Goal: Navigation & Orientation: Find specific page/section

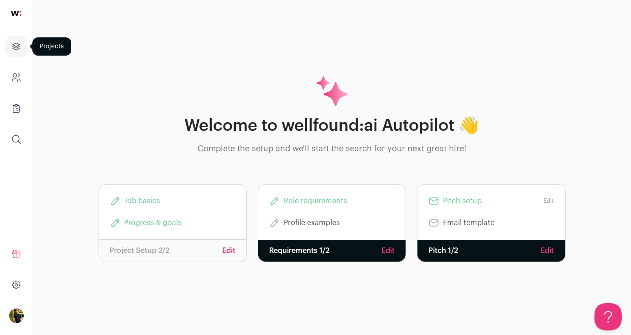
click at [16, 47] on icon "Projects" at bounding box center [16, 46] width 10 height 11
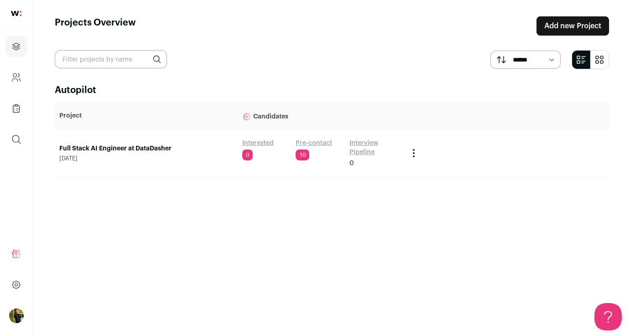
click at [116, 147] on link "Full Stack AI Engineer at DataDasher" at bounding box center [146, 148] width 174 height 9
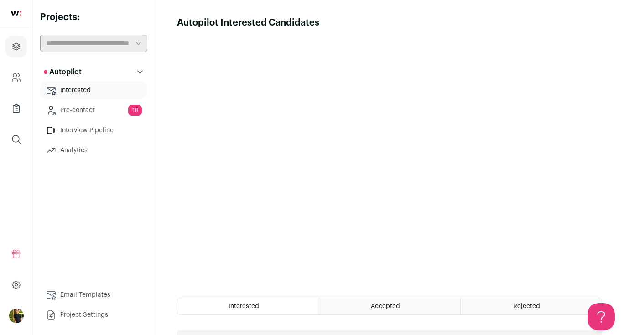
click at [99, 108] on link "Pre-contact 10" at bounding box center [93, 110] width 107 height 18
click at [83, 94] on link "Interested" at bounding box center [93, 90] width 107 height 18
click at [21, 79] on icon "Company and ATS Settings" at bounding box center [16, 77] width 10 height 11
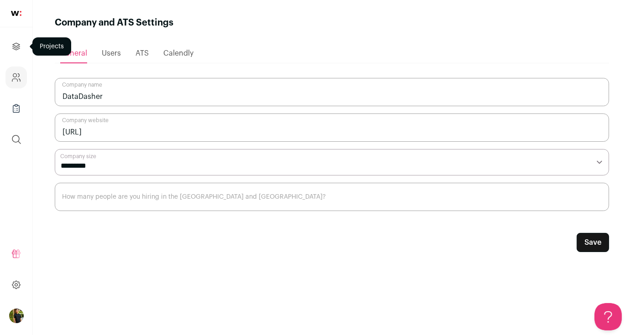
click at [21, 45] on icon "Projects" at bounding box center [16, 46] width 10 height 11
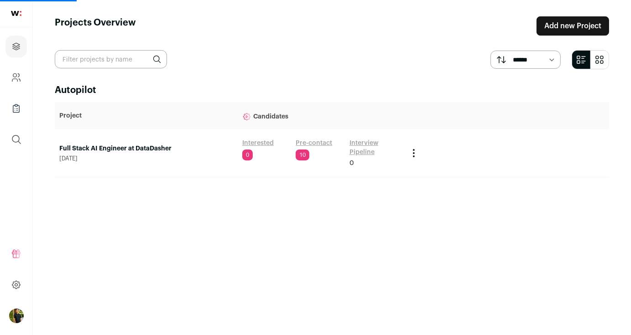
click at [167, 151] on link "Full Stack AI Engineer at DataDasher" at bounding box center [146, 148] width 174 height 9
click at [137, 150] on link "Full Stack AI Engineer at DataDasher" at bounding box center [146, 148] width 174 height 9
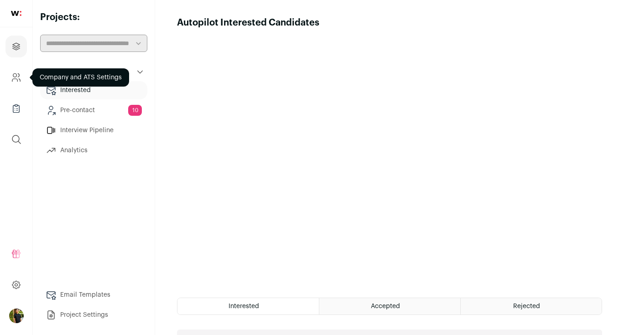
click at [21, 78] on icon "Company and ATS Settings" at bounding box center [16, 77] width 10 height 11
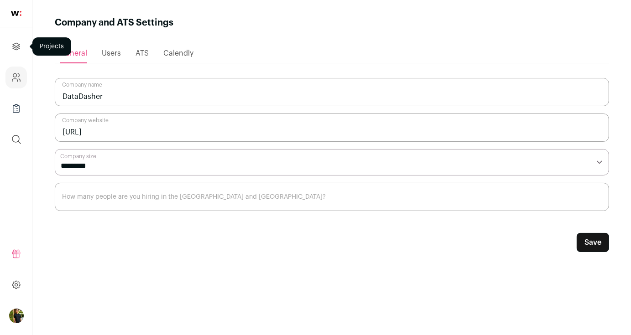
click at [18, 45] on icon "Projects" at bounding box center [16, 46] width 7 height 7
